Goal: Task Accomplishment & Management: Manage account settings

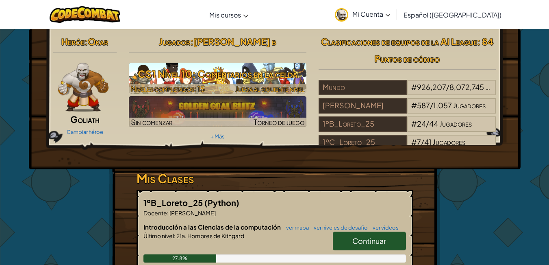
click at [184, 74] on h3 "CS1 Nivel 10: Comentarios en la celda" at bounding box center [218, 74] width 178 height 18
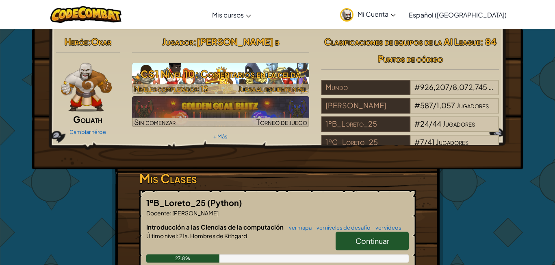
select select "es-419"
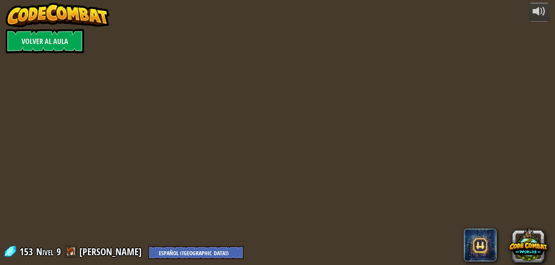
select select "es-419"
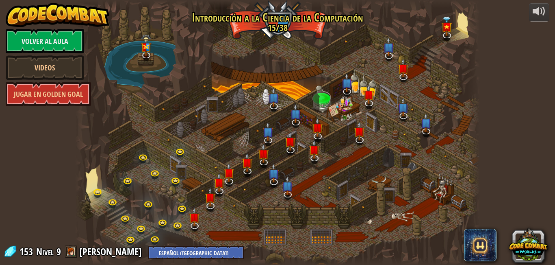
select select "es-419"
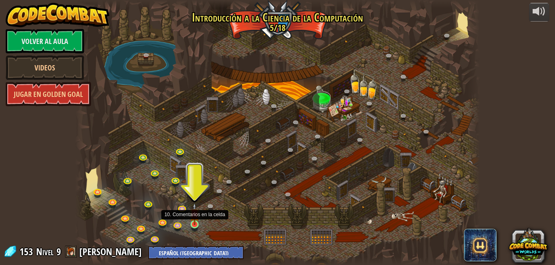
click at [195, 219] on img at bounding box center [195, 213] width 10 height 22
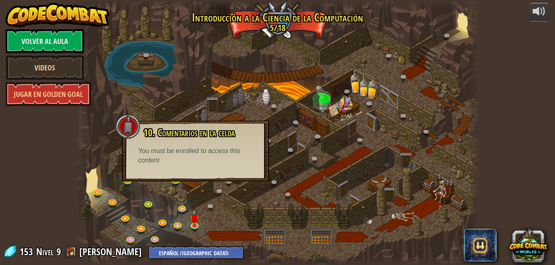
click at [238, 177] on div "10. Comentarios en la celda ¡Estás en una prisión con un hechicero famoso! Di l…" at bounding box center [195, 150] width 147 height 61
drag, startPoint x: 2, startPoint y: 238, endPoint x: 0, endPoint y: 91, distance: 147.1
click at [0, 89] on div "powered by Volver al aula Videos Jugar en Golden Goal 25. Puertas de Kithgard (…" at bounding box center [277, 132] width 555 height 265
click at [2, 94] on div "powered by Volver al aula Videos Jugar en Golden Goal 25. Puertas de Kithgard (…" at bounding box center [277, 132] width 555 height 265
click at [7, 93] on link "Jugar en Golden Goal" at bounding box center [48, 94] width 85 height 24
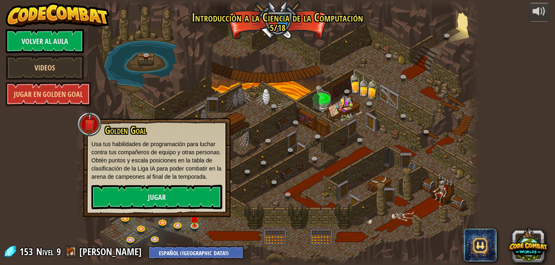
drag, startPoint x: 7, startPoint y: 93, endPoint x: 215, endPoint y: 34, distance: 216.7
click at [215, 34] on div at bounding box center [277, 132] width 405 height 265
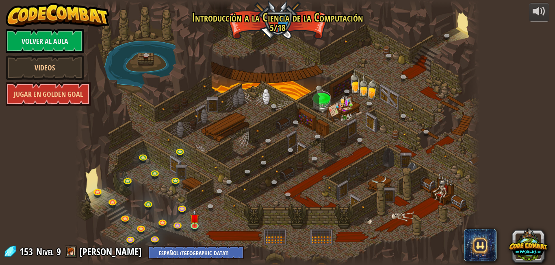
click at [213, 50] on div at bounding box center [277, 132] width 405 height 265
drag, startPoint x: 41, startPoint y: 162, endPoint x: 362, endPoint y: 108, distance: 324.7
click at [362, 108] on div at bounding box center [277, 132] width 405 height 265
click at [48, 43] on link "Volver al aula" at bounding box center [45, 41] width 78 height 24
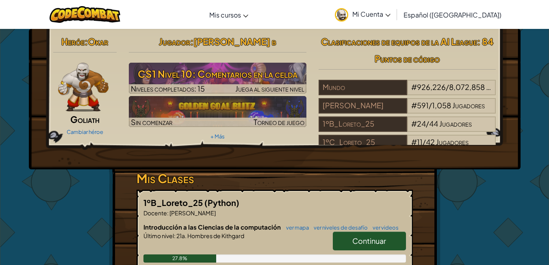
click at [76, 103] on img at bounding box center [83, 87] width 51 height 49
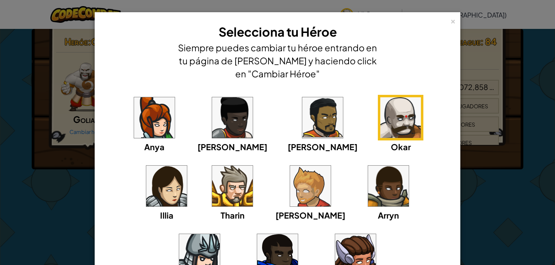
drag, startPoint x: 179, startPoint y: 113, endPoint x: 184, endPoint y: 121, distance: 9.6
click at [184, 121] on div "Anya [PERSON_NAME] [PERSON_NAME] [PERSON_NAME] Arryn [PERSON_NAME]" at bounding box center [277, 197] width 341 height 205
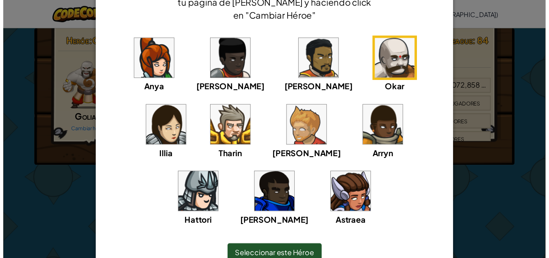
scroll to position [99, 0]
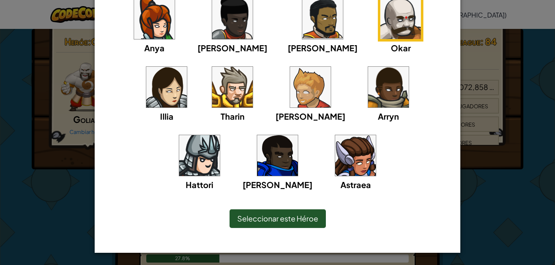
click at [28, 195] on div "× Selecciona tu Héroe Siempre puedes cambiar tu héroe entrando en tu página de …" at bounding box center [277, 132] width 555 height 265
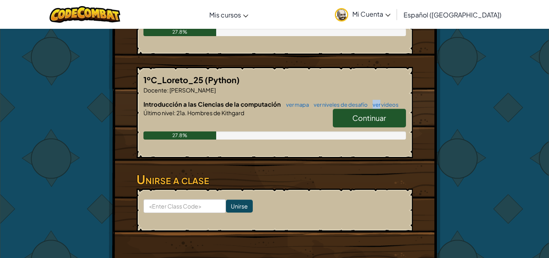
drag, startPoint x: 366, startPoint y: 98, endPoint x: 362, endPoint y: 84, distance: 14.9
click at [362, 84] on div "1ºC_Loreto_25 (Python) Docente : [PERSON_NAME] Introducción a las Ciencias de l…" at bounding box center [275, 112] width 276 height 91
drag, startPoint x: 364, startPoint y: 145, endPoint x: 366, endPoint y: 149, distance: 4.9
click at [366, 149] on div "Introducción a las Ciencias de la computación ver mapa ver niveles de desafío v…" at bounding box center [274, 126] width 263 height 52
drag, startPoint x: 182, startPoint y: 117, endPoint x: 289, endPoint y: 150, distance: 111.4
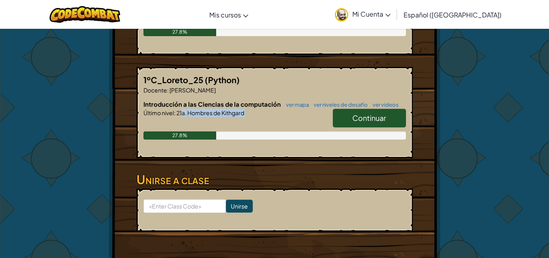
click at [286, 148] on div "Introducción a las Ciencias de la computación ver mapa ver niveles de desafío v…" at bounding box center [274, 126] width 263 height 52
click at [297, 157] on div "1ºC_Loreto_25 (Python) Docente : [PERSON_NAME] Introducción a las Ciencias de l…" at bounding box center [275, 112] width 276 height 91
click at [351, 120] on link "Continuar" at bounding box center [369, 118] width 73 height 19
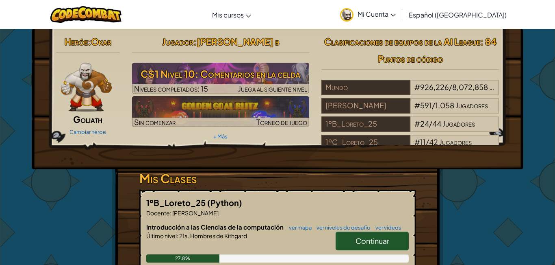
select select "es-419"
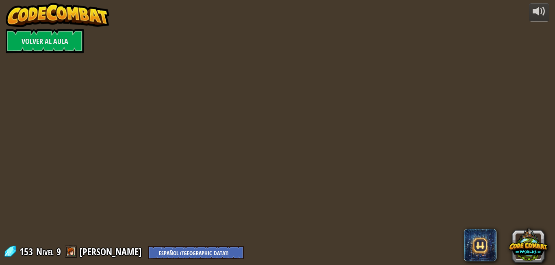
select select "es-419"
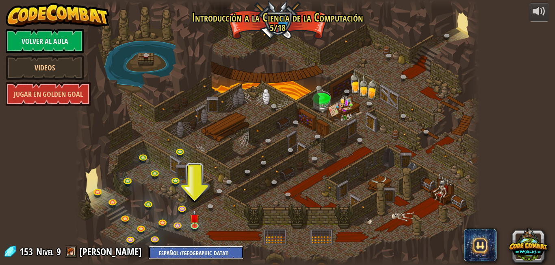
click at [194, 246] on select "English ([GEOGRAPHIC_DATA]) English ([GEOGRAPHIC_DATA]) 简体中文 繁體中文 русский españ…" at bounding box center [195, 251] width 95 height 13
select select "ar"
click at [148, 245] on select "English ([GEOGRAPHIC_DATA]) English ([GEOGRAPHIC_DATA]) 简体中文 繁體中文 русский españ…" at bounding box center [195, 251] width 95 height 13
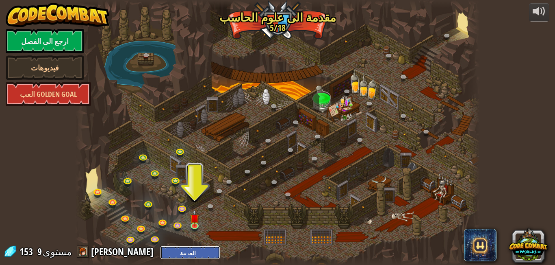
click at [160, 252] on select "English ([GEOGRAPHIC_DATA]) English ([GEOGRAPHIC_DATA]) 简体中文 繁體中文 русский españ…" at bounding box center [190, 251] width 60 height 13
drag, startPoint x: 178, startPoint y: 253, endPoint x: 184, endPoint y: 256, distance: 6.7
click at [184, 256] on select "English ([GEOGRAPHIC_DATA]) English ([GEOGRAPHIC_DATA]) 简体中文 繁體中文 русский españ…" at bounding box center [190, 251] width 60 height 13
select select "ur"
click at [160, 245] on select "English ([GEOGRAPHIC_DATA]) English ([GEOGRAPHIC_DATA]) 简体中文 繁體中文 русский españ…" at bounding box center [190, 251] width 60 height 13
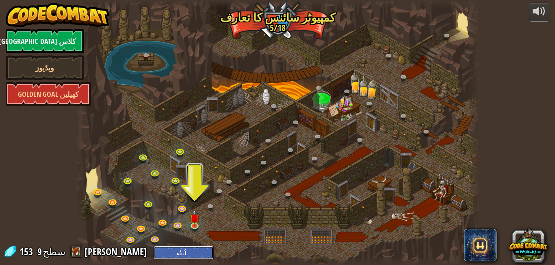
click at [185, 249] on select "English ([GEOGRAPHIC_DATA]) English ([GEOGRAPHIC_DATA]) 简体中文 繁體中文 русский españ…" at bounding box center [184, 251] width 60 height 13
select select "my"
click at [154, 245] on select "English ([GEOGRAPHIC_DATA]) English ([GEOGRAPHIC_DATA]) 简体中文 繁體中文 русский españ…" at bounding box center [184, 251] width 60 height 13
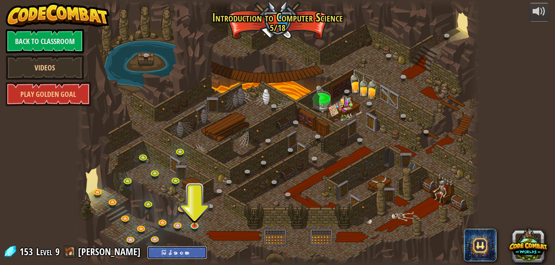
click at [152, 247] on select "English ([GEOGRAPHIC_DATA]) English ([GEOGRAPHIC_DATA]) 简体中文 繁體中文 русский españ…" at bounding box center [177, 251] width 60 height 13
select select "hi"
click at [147, 245] on select "English ([GEOGRAPHIC_DATA]) English ([GEOGRAPHIC_DATA]) 简体中文 繁體中文 русский españ…" at bounding box center [177, 251] width 60 height 13
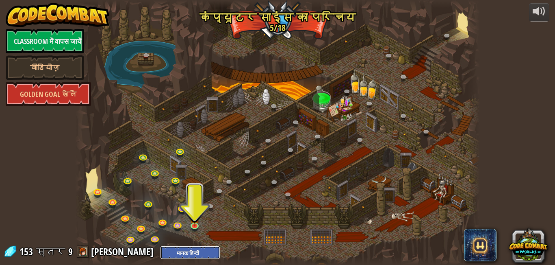
click at [166, 250] on select "English ([GEOGRAPHIC_DATA]) English ([GEOGRAPHIC_DATA]) 简体中文 繁體中文 русский españ…" at bounding box center [190, 251] width 60 height 13
select select "ja"
click at [160, 245] on select "English ([GEOGRAPHIC_DATA]) English ([GEOGRAPHIC_DATA]) 简体中文 繁體中文 русский españ…" at bounding box center [190, 251] width 60 height 13
select select "ja"
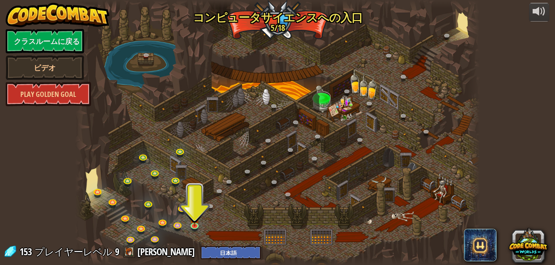
click at [498, 174] on div "powered by クラスルームに戻る ビデオ Play Golden Goal 25. キスガードの門 (ロック) キスガードのダンジョンから脱出して、ガ…" at bounding box center [277, 132] width 555 height 265
click at [212, 247] on select "English ([GEOGRAPHIC_DATA]) English ([GEOGRAPHIC_DATA]) 简体中文 繁體中文 русский españ…" at bounding box center [231, 251] width 60 height 13
select select "es-419"
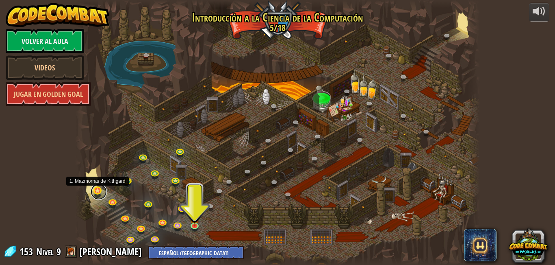
click at [96, 190] on link at bounding box center [99, 191] width 16 height 16
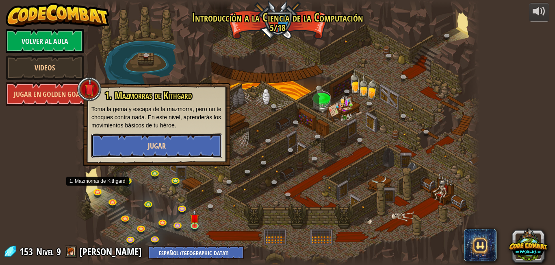
click at [143, 143] on button "Jugar" at bounding box center [156, 145] width 131 height 24
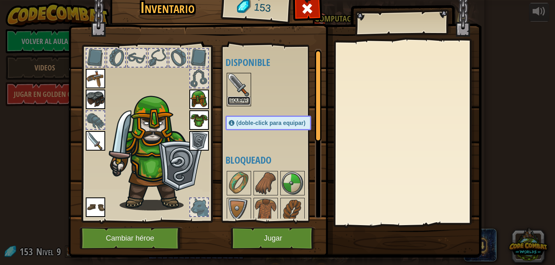
click at [241, 98] on button "Equipar" at bounding box center [239, 100] width 23 height 9
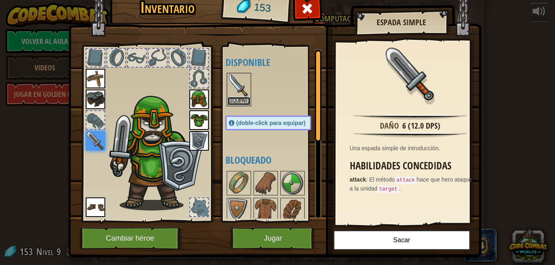
click at [241, 98] on button "Equipar" at bounding box center [239, 101] width 23 height 9
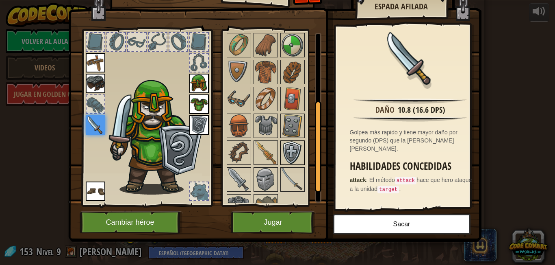
scroll to position [147, 0]
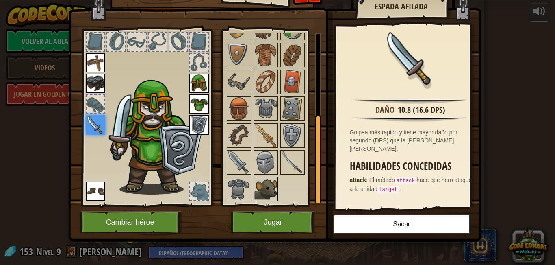
click at [262, 191] on img at bounding box center [265, 189] width 23 height 23
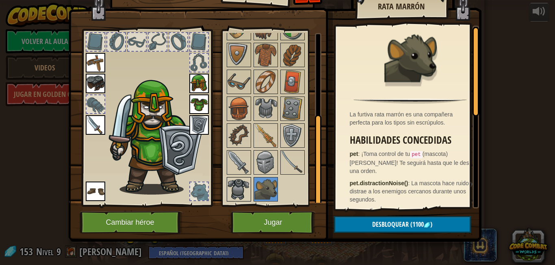
click at [235, 191] on img at bounding box center [239, 189] width 23 height 23
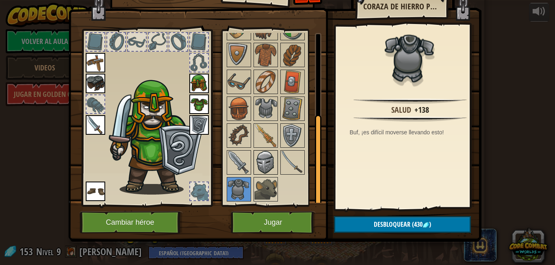
click at [260, 159] on img at bounding box center [265, 162] width 23 height 23
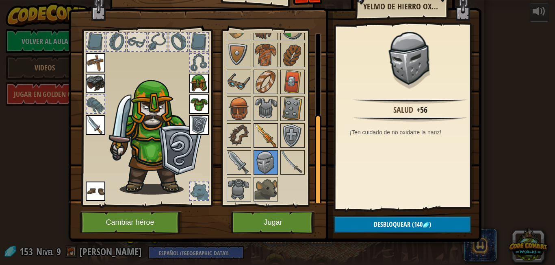
click at [272, 139] on img at bounding box center [265, 135] width 23 height 23
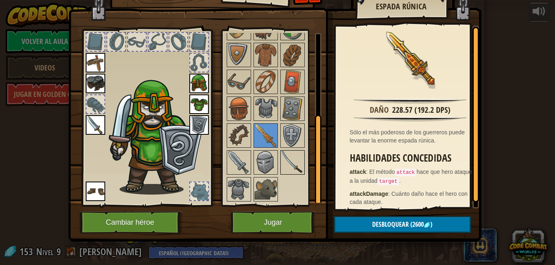
click at [281, 156] on img at bounding box center [292, 162] width 23 height 23
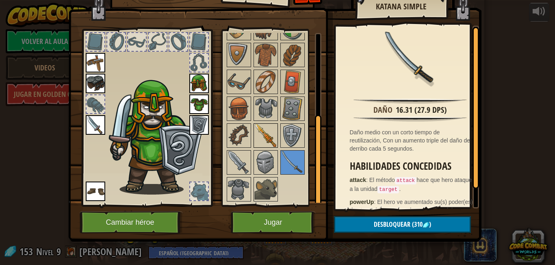
click at [268, 133] on img at bounding box center [265, 135] width 23 height 23
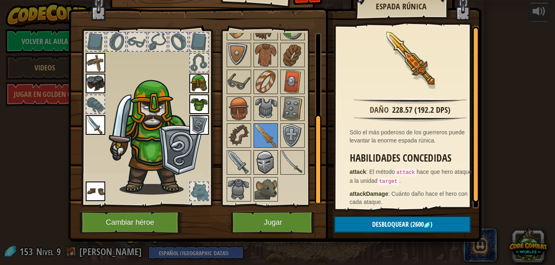
click at [260, 157] on img at bounding box center [265, 162] width 23 height 23
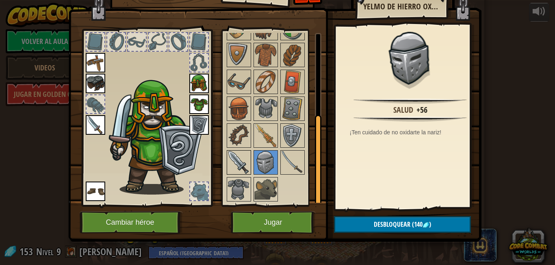
drag, startPoint x: 239, startPoint y: 162, endPoint x: 243, endPoint y: 163, distance: 4.1
click at [243, 163] on img at bounding box center [239, 162] width 23 height 23
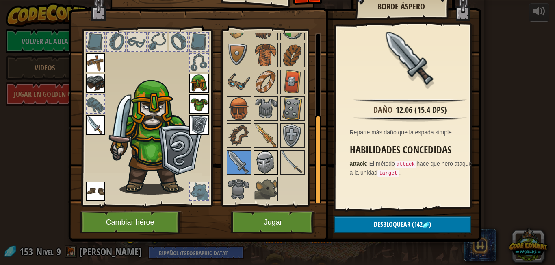
click at [254, 165] on img at bounding box center [265, 162] width 23 height 23
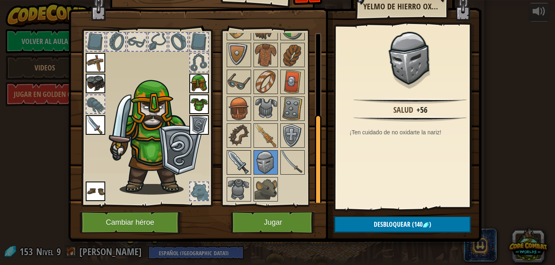
click at [237, 161] on img at bounding box center [239, 162] width 23 height 23
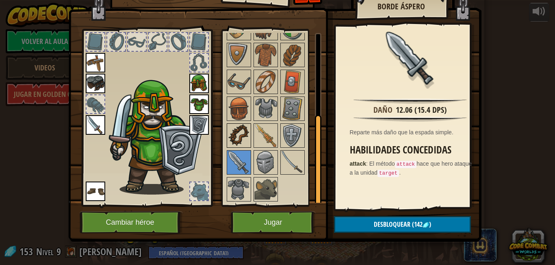
click at [237, 136] on img at bounding box center [239, 135] width 23 height 23
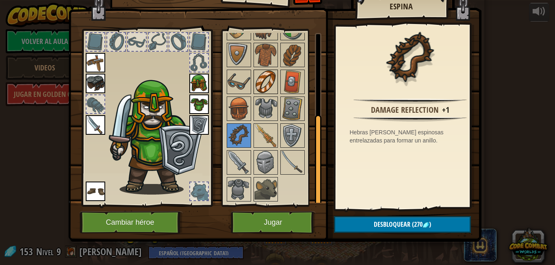
click at [268, 86] on img at bounding box center [265, 81] width 23 height 23
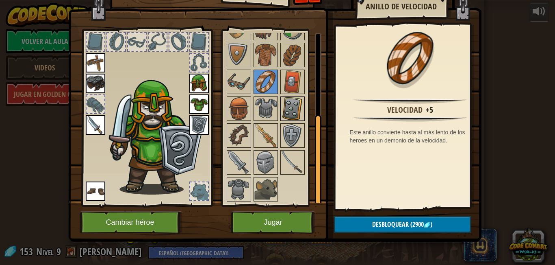
click at [280, 108] on div "Disponible [GEOGRAPHIC_DATA] [GEOGRAPHIC_DATA] [GEOGRAPHIC_DATA] [GEOGRAPHIC_DA…" at bounding box center [277, 117] width 102 height 169
click at [281, 109] on img at bounding box center [292, 108] width 23 height 23
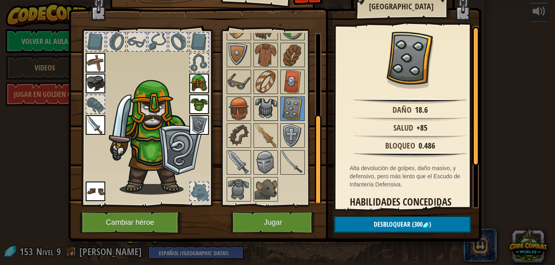
click at [268, 104] on img at bounding box center [265, 108] width 23 height 23
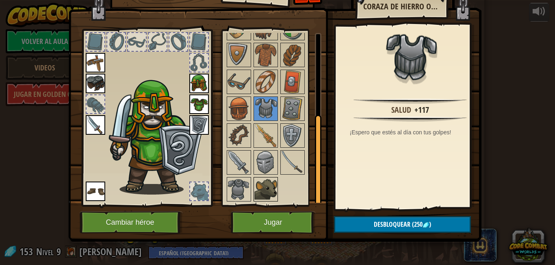
click at [264, 196] on img at bounding box center [265, 189] width 23 height 23
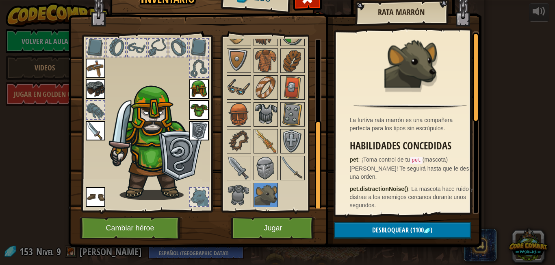
scroll to position [16, 0]
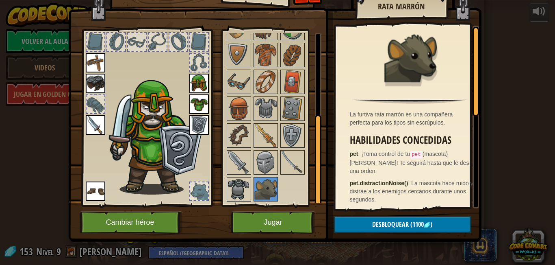
click at [232, 184] on img at bounding box center [239, 189] width 23 height 23
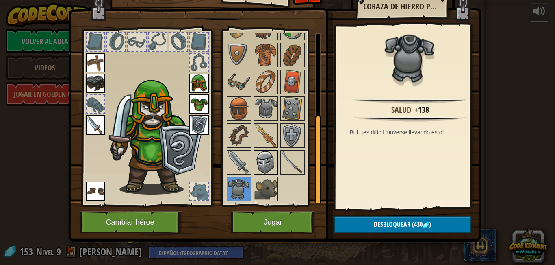
click at [254, 156] on img at bounding box center [265, 162] width 23 height 23
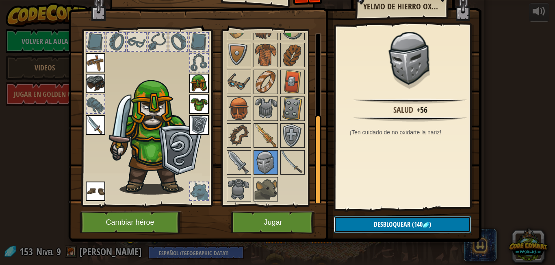
click at [375, 227] on span "Desbloquear" at bounding box center [392, 223] width 37 height 9
click at [375, 223] on button "Confirmar" at bounding box center [402, 224] width 137 height 17
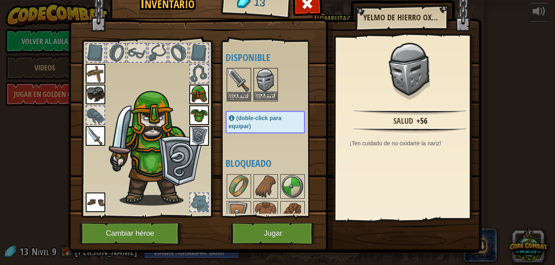
scroll to position [0, 0]
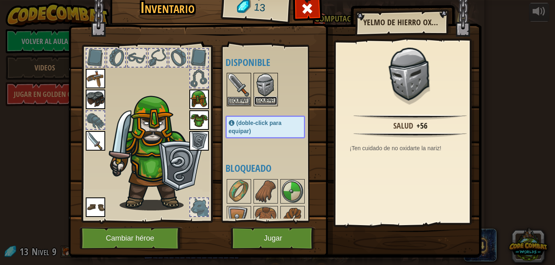
click at [256, 99] on button "Equipar" at bounding box center [265, 100] width 23 height 9
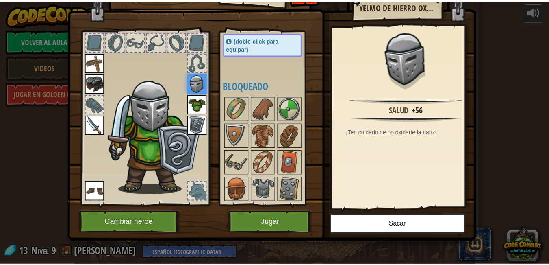
scroll to position [147, 0]
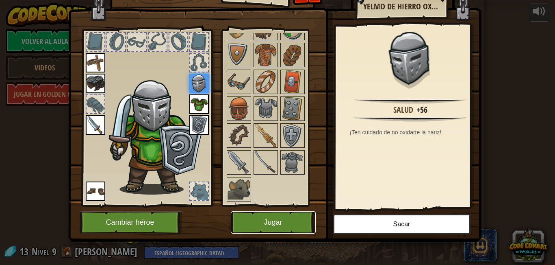
click at [280, 220] on button "Jugar" at bounding box center [273, 222] width 85 height 22
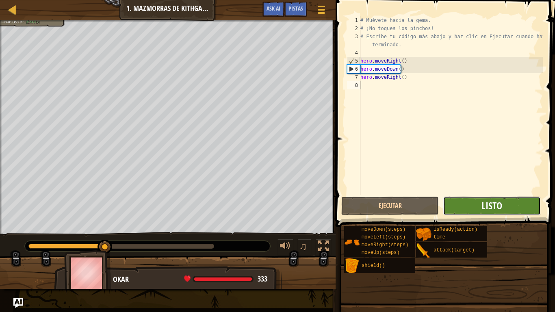
click at [498, 204] on span "Listo" at bounding box center [492, 205] width 21 height 13
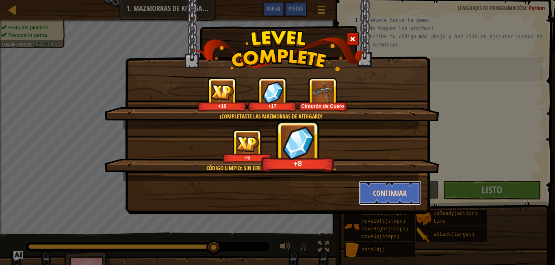
click at [384, 193] on button "Continuar" at bounding box center [390, 192] width 63 height 24
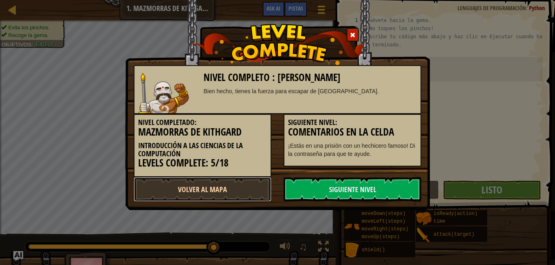
click at [235, 184] on link "Volver al Mapa" at bounding box center [203, 189] width 138 height 24
select select "es-419"
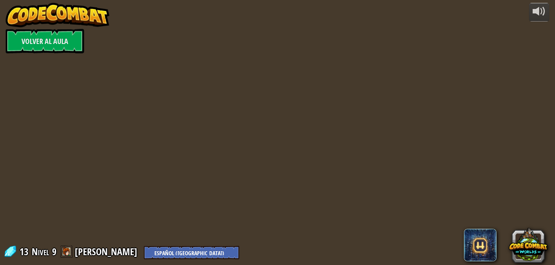
select select "es-419"
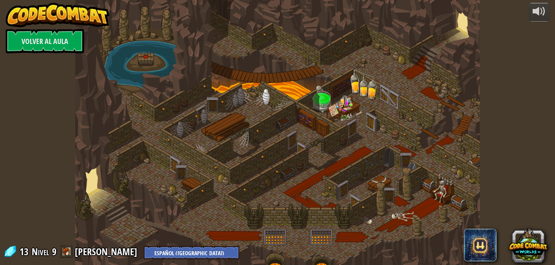
select select "es-419"
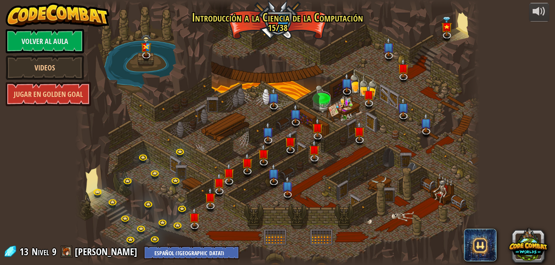
select select "es-419"
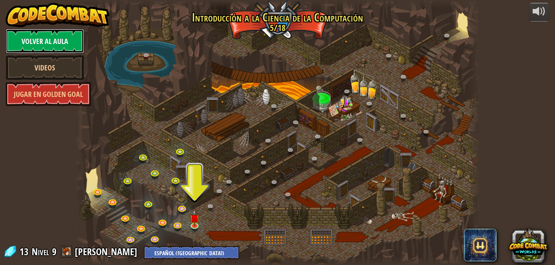
click at [46, 35] on link "Volver al aula" at bounding box center [45, 41] width 78 height 24
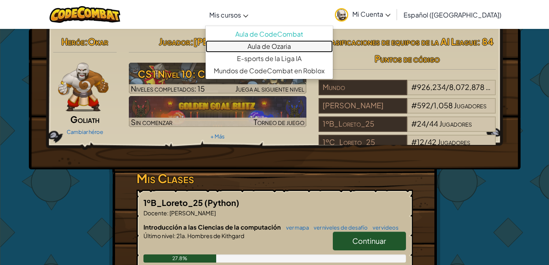
click at [269, 46] on link "Aula de Ozaria" at bounding box center [269, 46] width 127 height 12
